Goal: Information Seeking & Learning: Learn about a topic

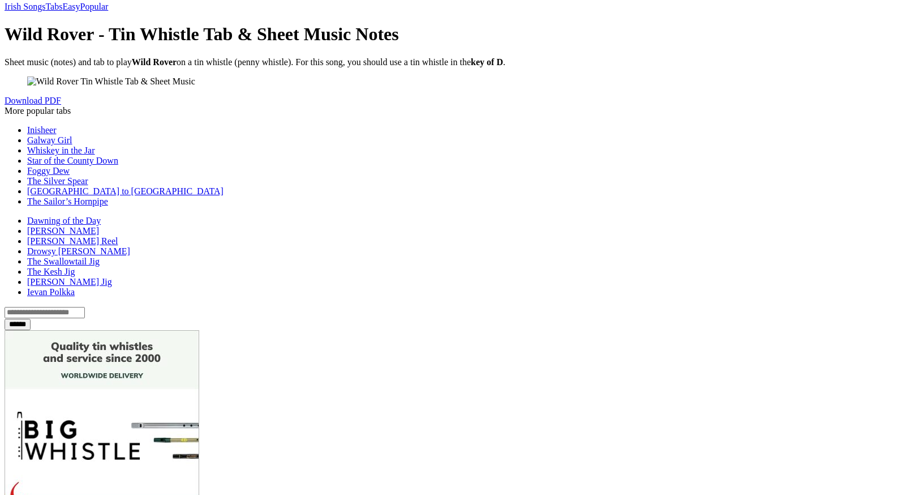
scroll to position [209, 0]
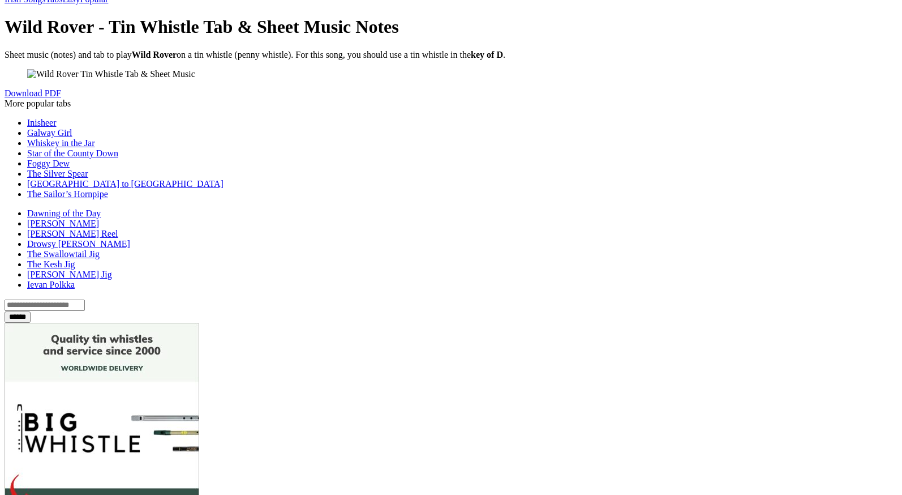
drag, startPoint x: 463, startPoint y: 166, endPoint x: 587, endPoint y: 75, distance: 153.8
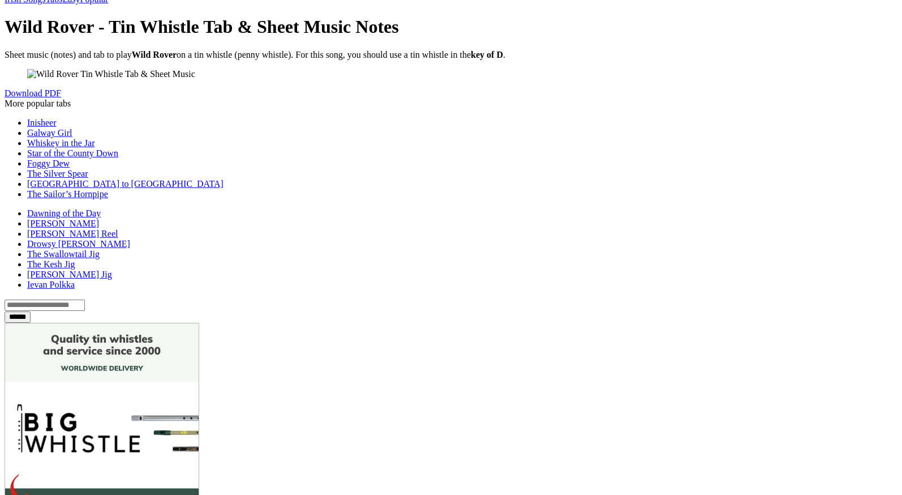
drag, startPoint x: 456, startPoint y: 175, endPoint x: 587, endPoint y: 82, distance: 161.6
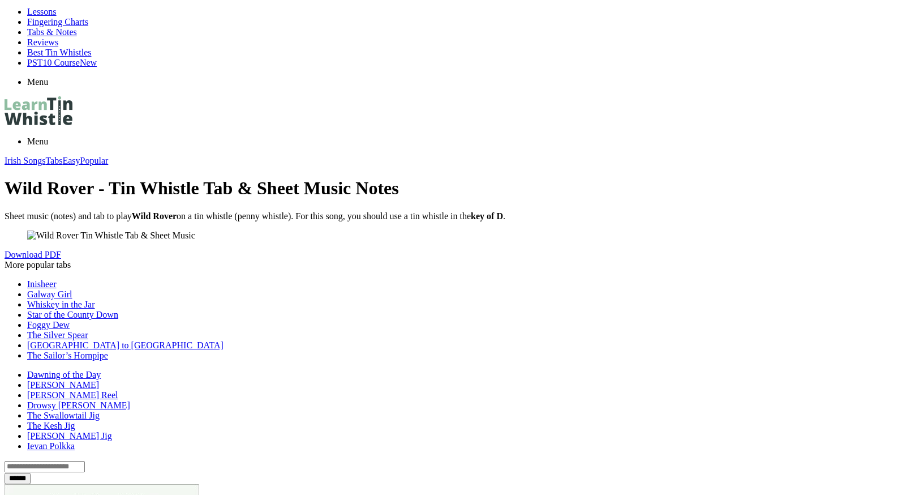
scroll to position [0, 0]
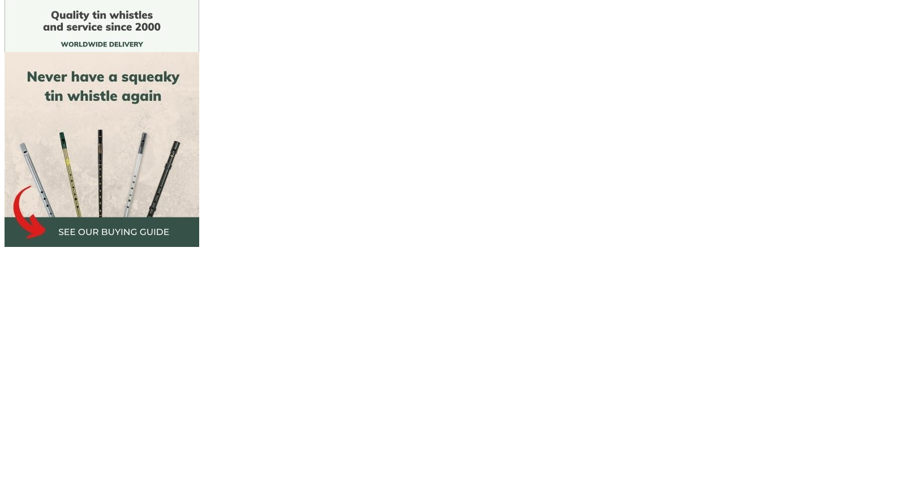
scroll to position [677, 0]
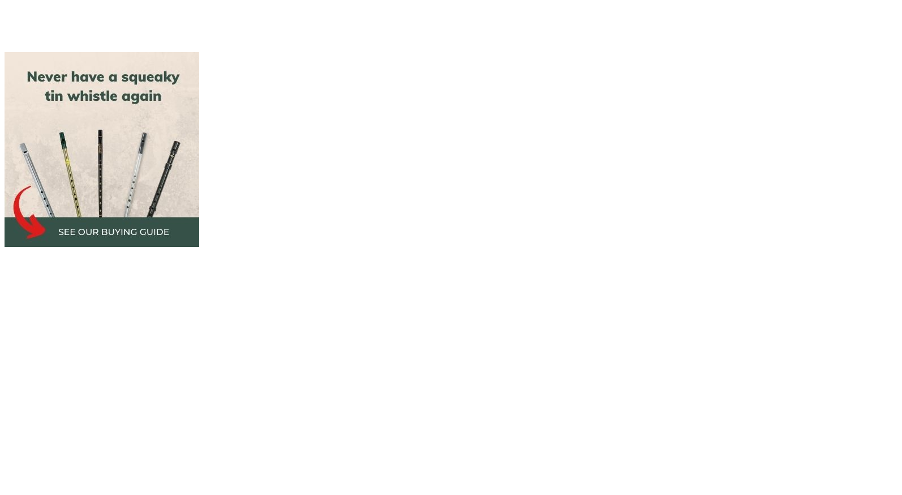
scroll to position [1086, 0]
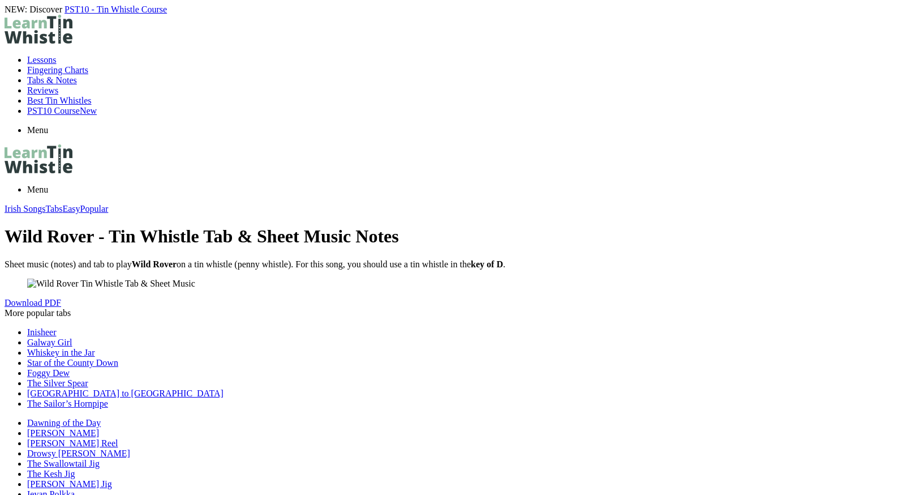
drag, startPoint x: 463, startPoint y: 393, endPoint x: 587, endPoint y: 83, distance: 334.2
drag, startPoint x: 461, startPoint y: 385, endPoint x: 622, endPoint y: 134, distance: 299.1
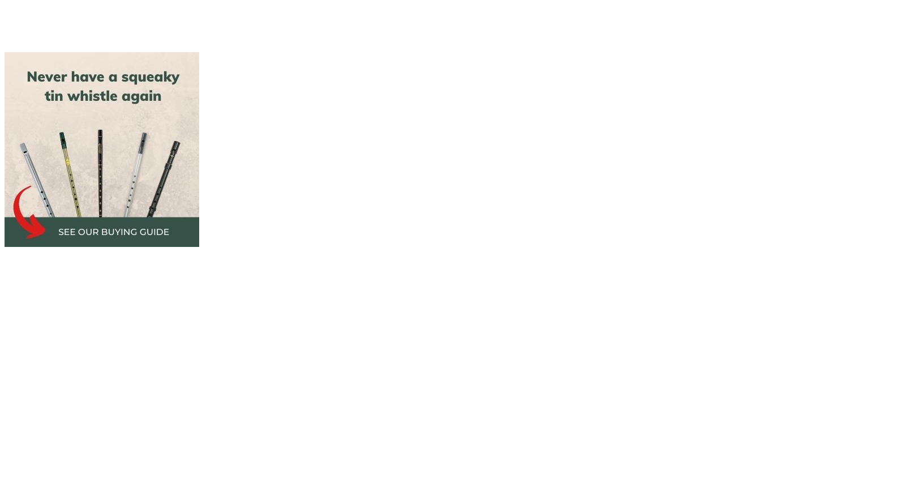
scroll to position [1018, 0]
